Goal: Transaction & Acquisition: Purchase product/service

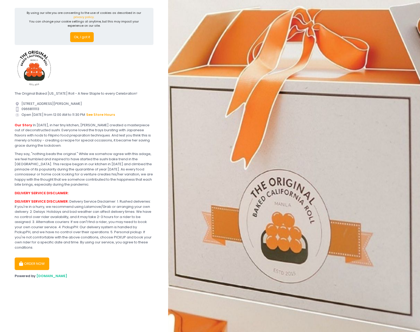
click at [25, 258] on button "ORDER NOW" at bounding box center [32, 264] width 35 height 13
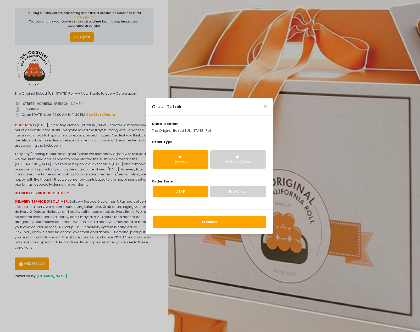
click at [231, 161] on div "Click and Collect" at bounding box center [238, 162] width 48 height 5
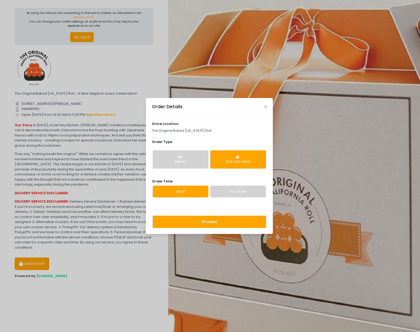
click at [193, 162] on div "Delivery" at bounding box center [180, 162] width 48 height 5
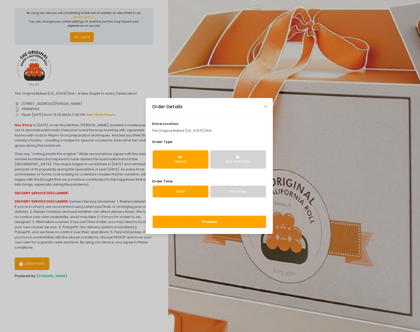
click at [231, 193] on link "Pre-Order" at bounding box center [238, 192] width 56 height 12
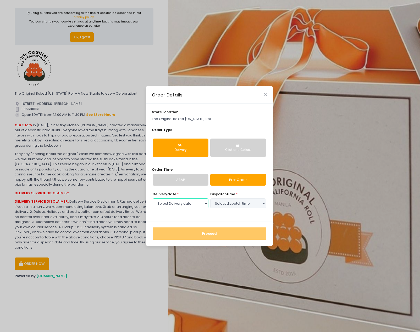
click at [180, 202] on select "Select Delivery date [DATE] [DATE] [DATE] [DATE] [DATE] [DATE] [DATE] [DATE] [D…" at bounding box center [181, 204] width 56 height 10
select select "[DATE]"
click at [153, 199] on select "Select Delivery date [DATE] [DATE] [DATE] [DATE] [DATE] [DATE] [DATE] [DATE] [D…" at bounding box center [181, 204] width 56 height 10
click at [225, 203] on select "Select dispatch time 03:30 AM - 04:00 AM 04:00 AM - 04:30 AM 04:30 AM - 05:00 A…" at bounding box center [238, 204] width 56 height 10
select select "07:00"
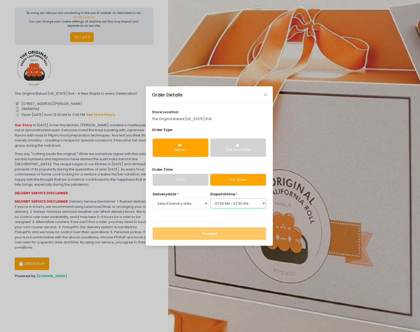
click at [210, 199] on select "Select dispatch time 03:30 AM - 04:00 AM 04:00 AM - 04:30 AM 04:30 AM - 05:00 A…" at bounding box center [238, 204] width 56 height 10
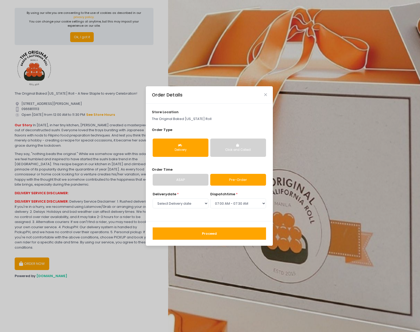
click at [199, 232] on button "Proceed" at bounding box center [209, 234] width 113 height 13
